Goal: Information Seeking & Learning: Learn about a topic

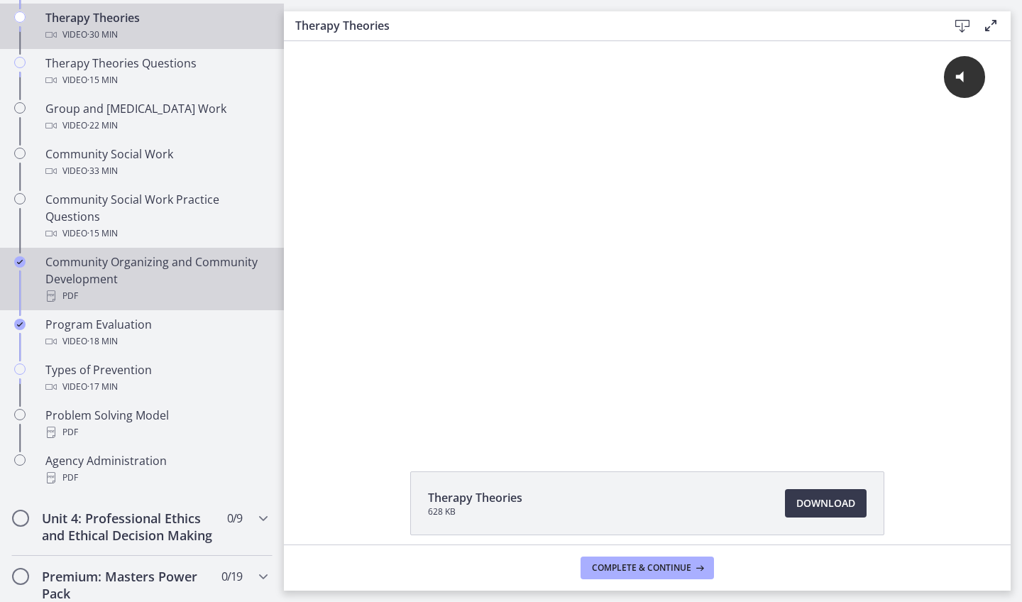
scroll to position [674, 0]
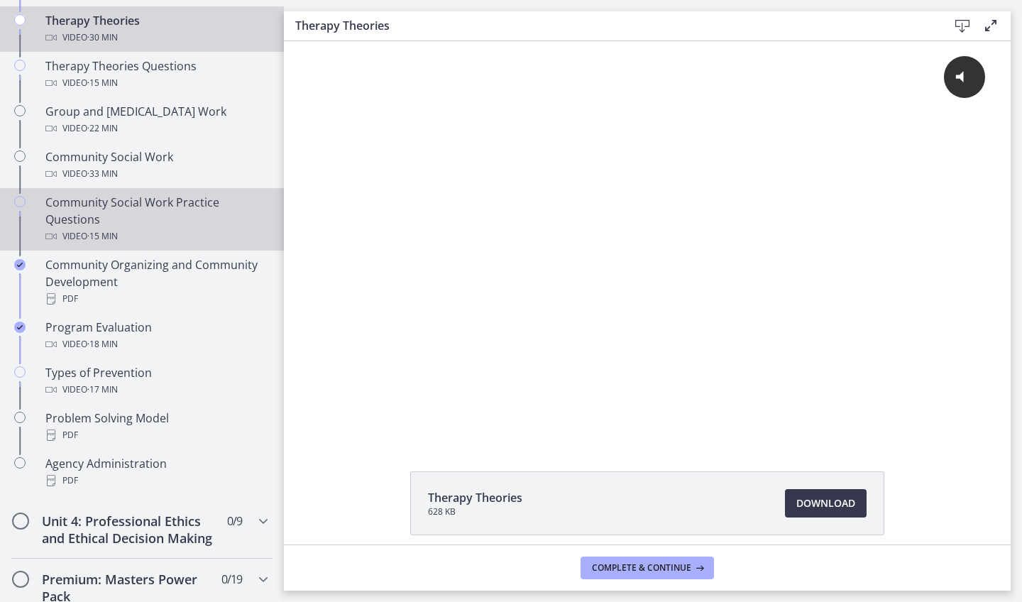
click at [91, 197] on div "Community Social Work Practice Questions Video · 15 min" at bounding box center [155, 219] width 221 height 51
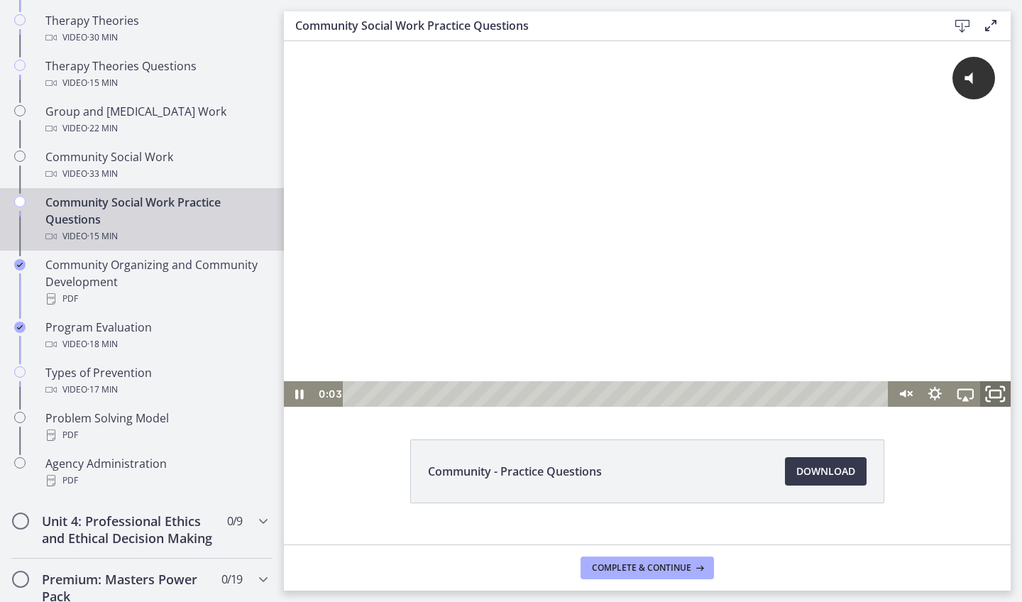
click at [998, 387] on icon "Fullscreen" at bounding box center [995, 393] width 36 height 31
click at [1000, 397] on rect "Fullscreen" at bounding box center [995, 393] width 11 height 7
click at [998, 395] on icon "Fullscreen" at bounding box center [995, 393] width 36 height 31
click at [596, 336] on div "Click for sound @keyframes VOLUME_SMALL_WAVE_FLASH { 0% { opacity: 0; } 33% { o…" at bounding box center [647, 211] width 726 height 340
click at [997, 389] on icon "Fullscreen" at bounding box center [995, 393] width 36 height 31
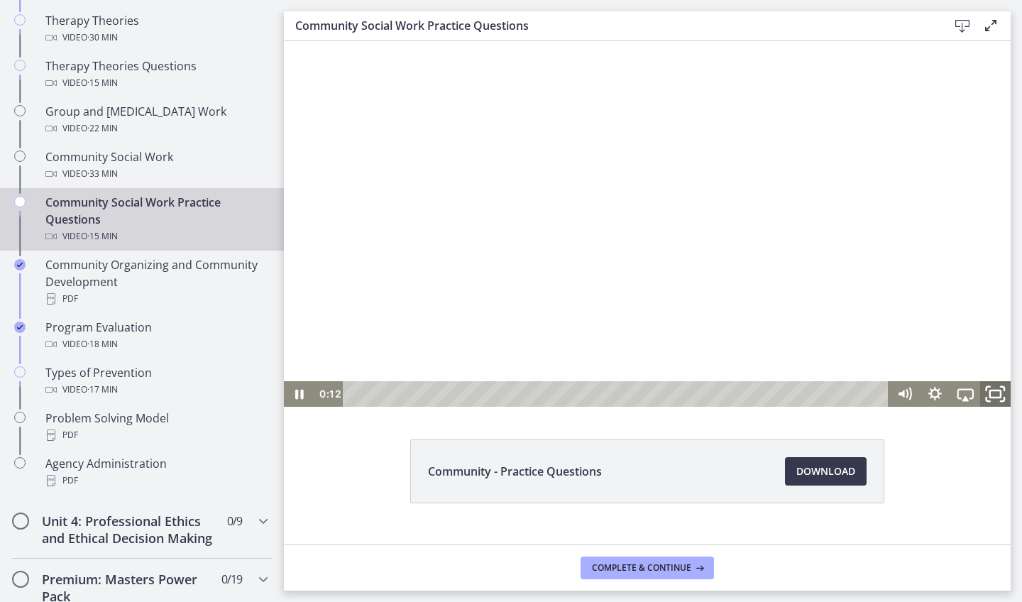
click at [1002, 400] on icon "Fullscreen" at bounding box center [1002, 399] width 4 height 4
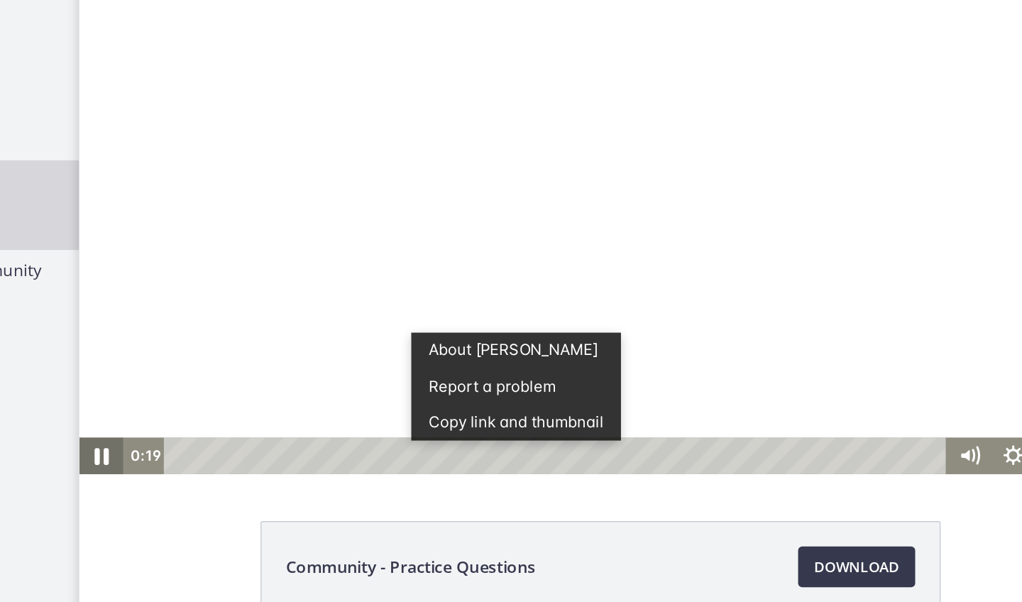
click at [94, 300] on icon "Pause" at bounding box center [94, 302] width 36 height 31
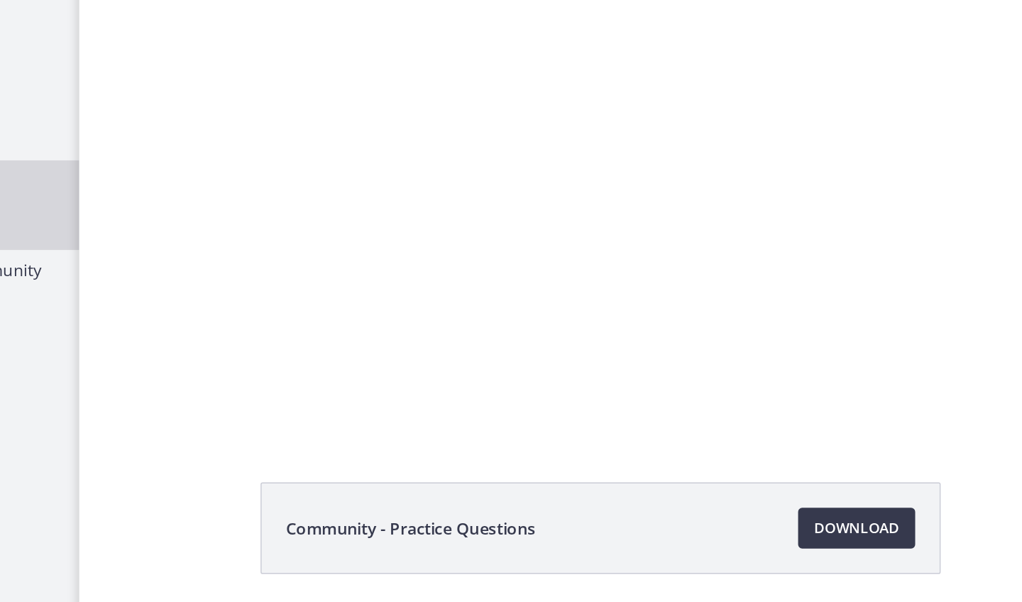
scroll to position [32, 0]
click at [796, 436] on span "Download Opens in a new window" at bounding box center [825, 444] width 59 height 17
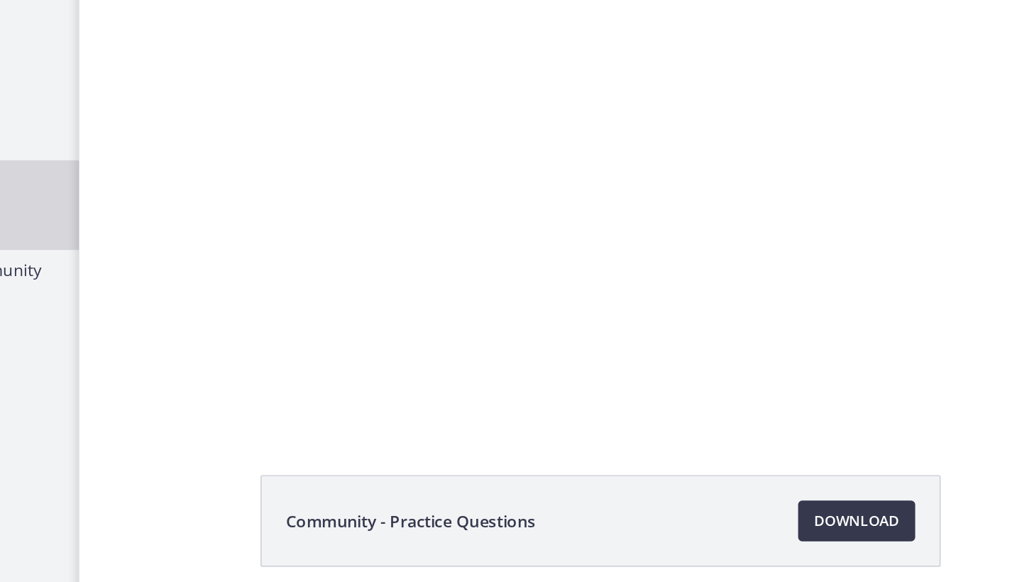
click at [352, 104] on div at bounding box center [442, 86] width 726 height 365
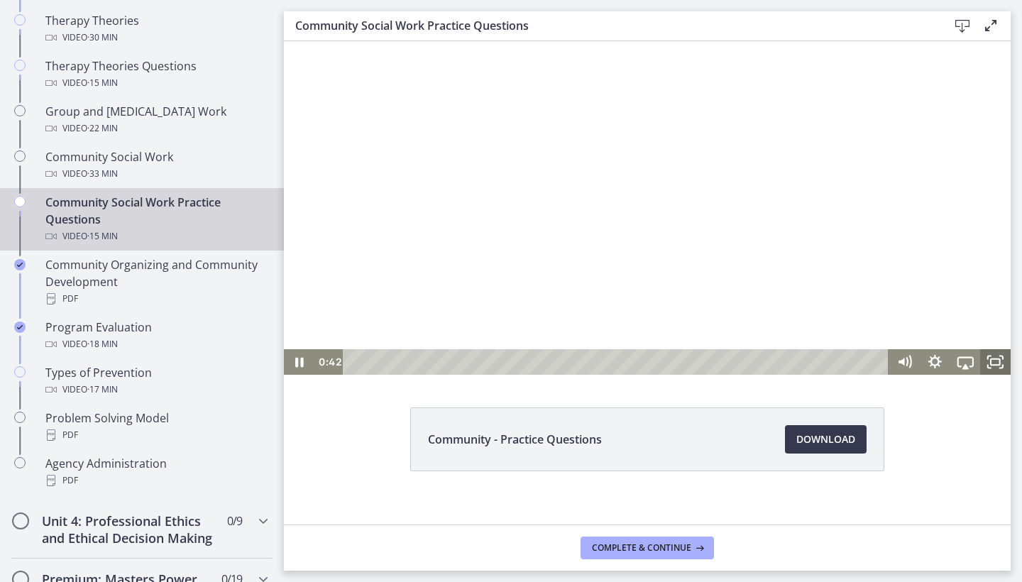
click at [997, 365] on rect "Fullscreen" at bounding box center [994, 362] width 9 height 6
click at [997, 365] on rect "Fullscreen" at bounding box center [995, 361] width 11 height 7
click at [407, 363] on div "1:32" at bounding box center [617, 362] width 527 height 26
click at [411, 363] on div "Playbar" at bounding box center [411, 362] width 9 height 9
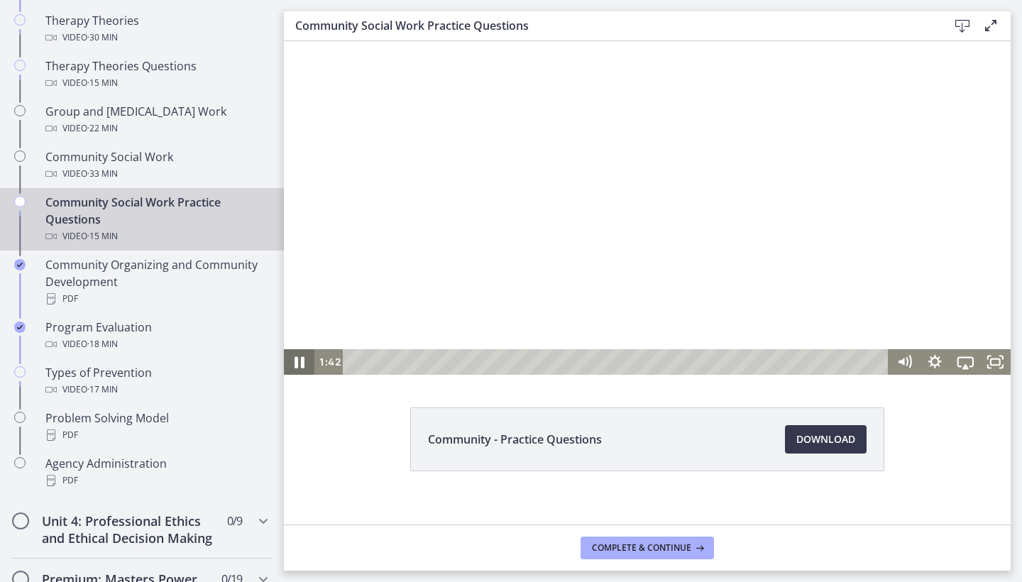
click at [297, 363] on icon "Pause" at bounding box center [299, 362] width 10 height 12
click at [305, 363] on icon "Play Video" at bounding box center [300, 362] width 31 height 26
click at [476, 294] on div at bounding box center [647, 191] width 726 height 365
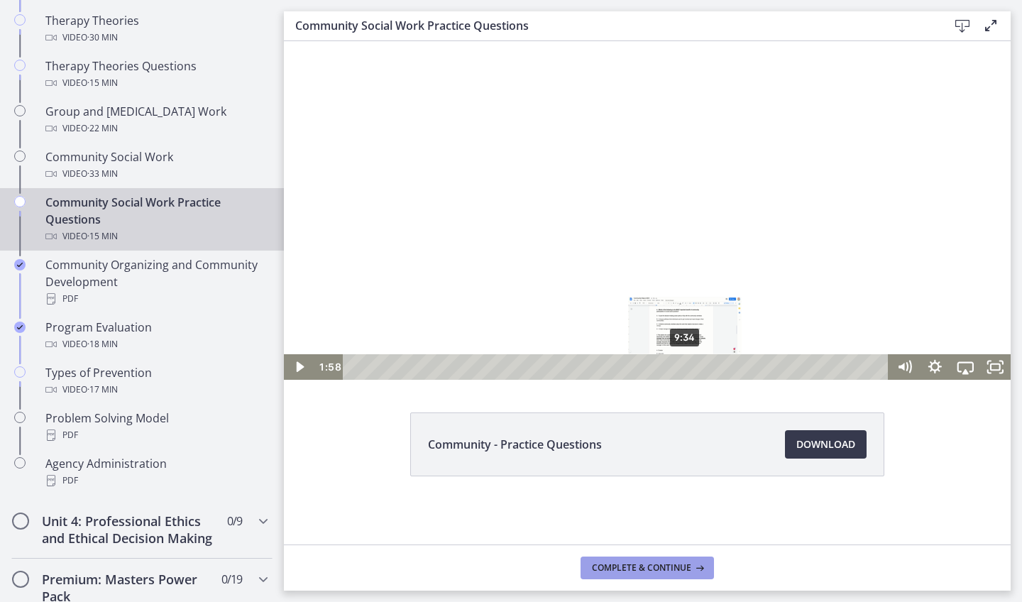
click at [631, 563] on span "Complete & continue" at bounding box center [641, 567] width 99 height 11
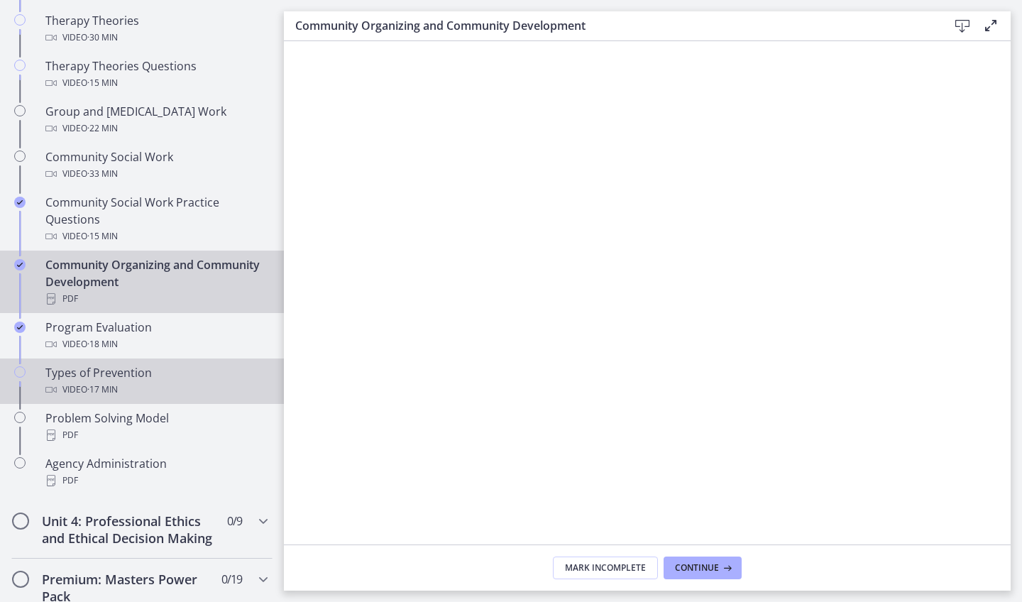
click at [147, 390] on div "Video · 17 min" at bounding box center [155, 389] width 221 height 17
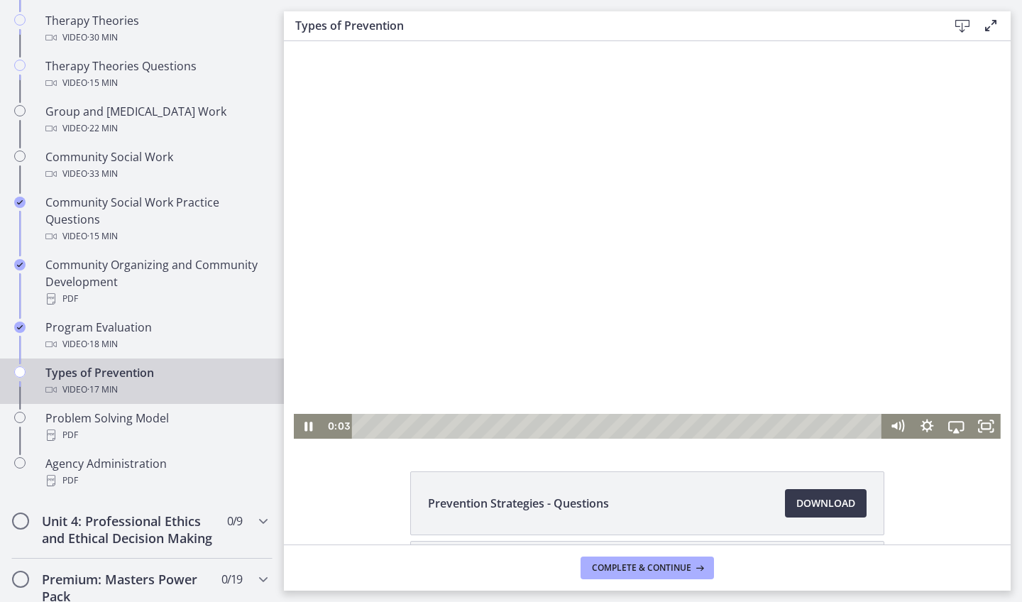
click at [514, 289] on div at bounding box center [647, 239] width 707 height 397
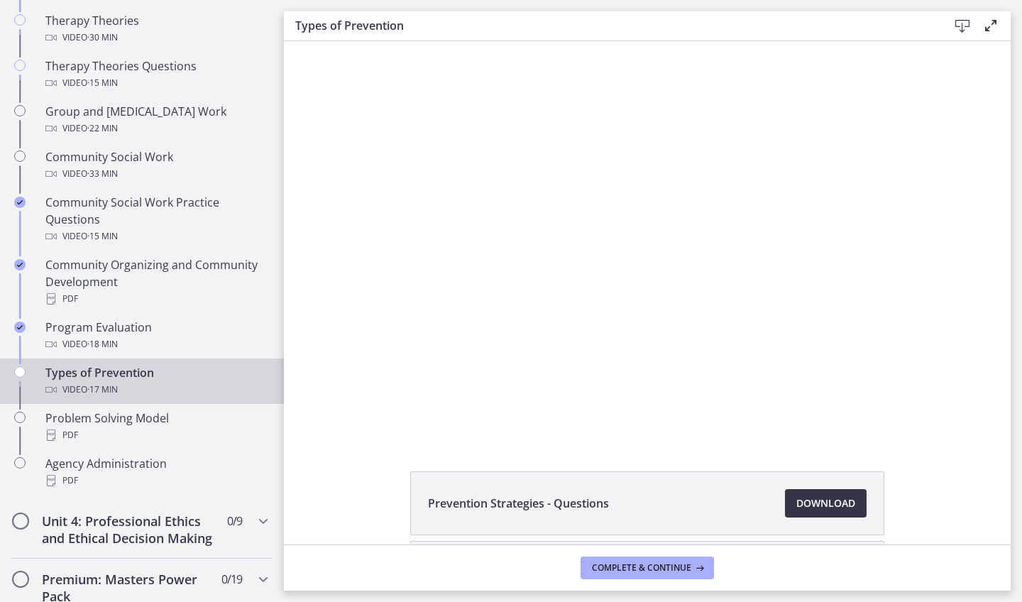
click at [850, 504] on span "Download Opens in a new window" at bounding box center [825, 502] width 59 height 17
click at [665, 562] on span "Complete & continue" at bounding box center [641, 567] width 99 height 11
